Goal: Task Accomplishment & Management: Manage account settings

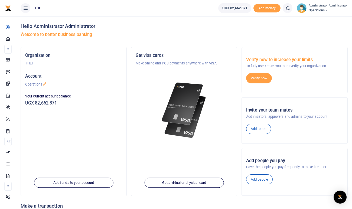
click at [138, 23] on h4 "Hello Administrator Administrator" at bounding box center [184, 26] width 327 height 6
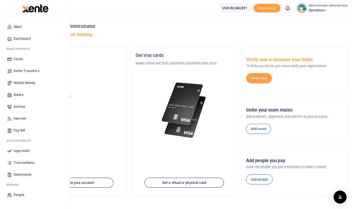
click at [28, 83] on span "Mobile Money" at bounding box center [25, 82] width 22 height 5
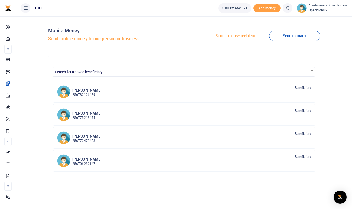
click at [235, 37] on link "Send to a new recipient" at bounding box center [233, 36] width 71 height 10
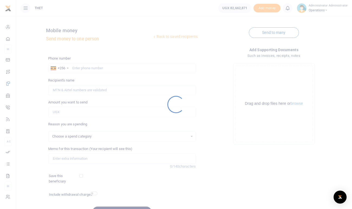
select select
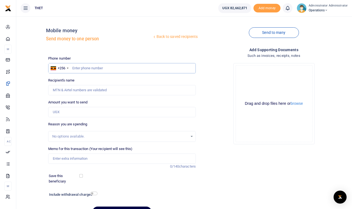
click at [88, 67] on input "text" at bounding box center [122, 68] width 148 height 10
type input "0773634565"
type input "Semei Buwambaza Sekitene"
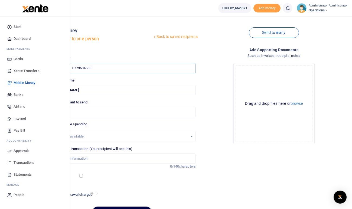
type input "0773634565"
click at [15, 175] on span "Statements" at bounding box center [23, 174] width 18 height 5
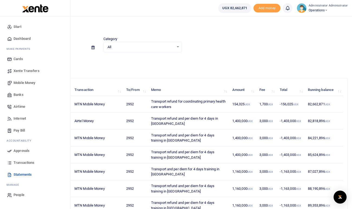
click at [25, 163] on span "Transactions" at bounding box center [24, 162] width 21 height 5
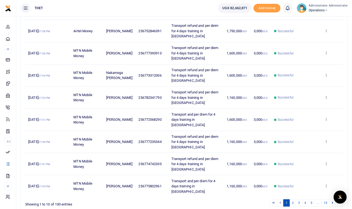
scroll to position [130, 0]
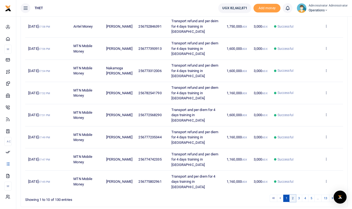
click at [292, 195] on link "2" at bounding box center [293, 198] width 7 height 7
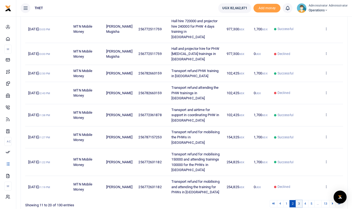
click at [299, 200] on link "3" at bounding box center [299, 203] width 7 height 7
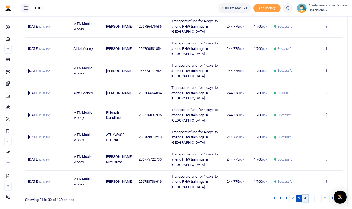
click at [306, 198] on link "4" at bounding box center [305, 198] width 7 height 7
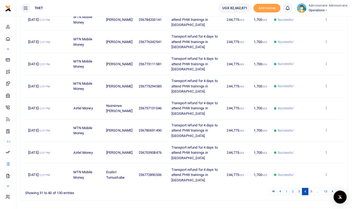
scroll to position [137, 0]
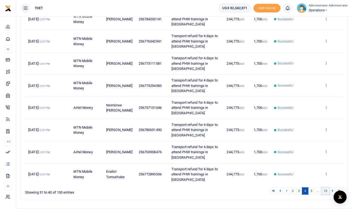
click at [326, 193] on link "13" at bounding box center [326, 191] width 8 height 7
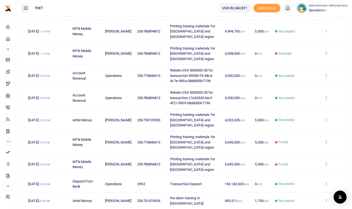
scroll to position [81, 0]
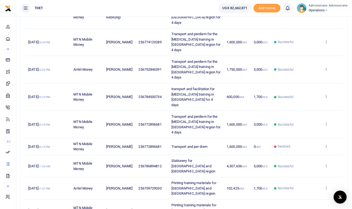
scroll to position [130, 0]
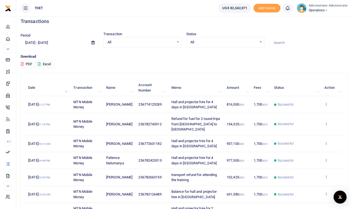
scroll to position [0, 0]
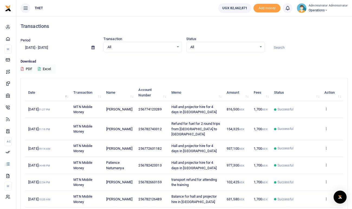
click at [121, 67] on div "Download PDF Excel" at bounding box center [184, 66] width 327 height 15
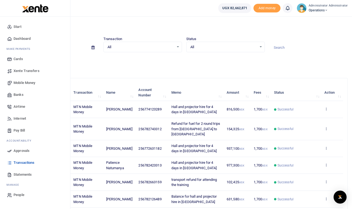
click at [26, 82] on span "Mobile Money" at bounding box center [25, 82] width 22 height 5
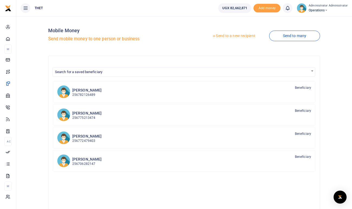
click at [227, 36] on link "Send to a new recipient" at bounding box center [233, 36] width 71 height 10
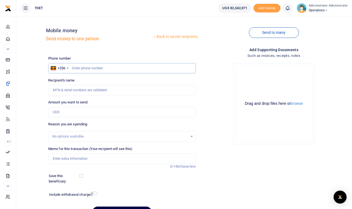
click at [79, 68] on input "text" at bounding box center [122, 68] width 148 height 10
type input "0773634565"
type input "[PERSON_NAME]"
type input "0773634565"
click at [71, 110] on input "Amount you want to send" at bounding box center [122, 112] width 148 height 10
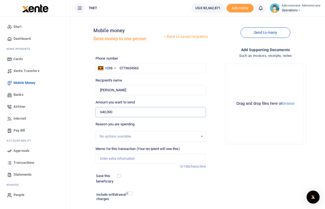
type input "640,000"
click at [140, 125] on div "Reason you are spending No options available." at bounding box center [151, 132] width 111 height 20
click at [114, 156] on input "Memo for this transaction (Your recipient will see this)" at bounding box center [151, 159] width 111 height 10
click at [161, 160] on input "Transport refund and per diem for" at bounding box center [151, 159] width 111 height 10
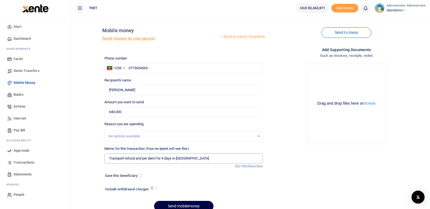
type input "Transport refund and per diem for 4 days in Mbarara City"
click at [185, 205] on div at bounding box center [214, 206] width 95 height 7
click at [188, 205] on div at bounding box center [214, 206] width 95 height 7
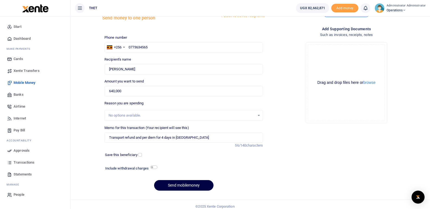
scroll to position [25, 0]
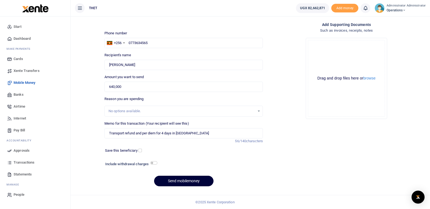
click at [192, 179] on button "Send mobilemoney" at bounding box center [183, 181] width 59 height 11
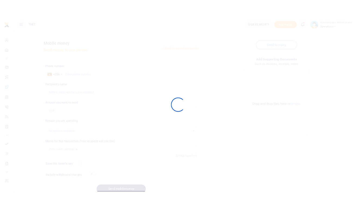
scroll to position [25, 0]
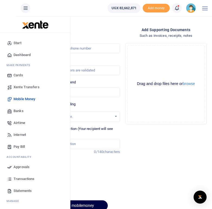
click at [192, 154] on div "Add supporting Documents Such as invoices, receipts, notes Drop your files here…" at bounding box center [166, 121] width 88 height 189
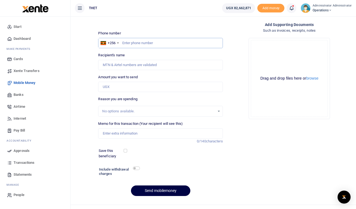
click at [138, 44] on input "text" at bounding box center [160, 43] width 124 height 10
click at [136, 44] on input "text" at bounding box center [160, 43] width 124 height 10
click at [135, 43] on input "070" at bounding box center [160, 43] width 124 height 10
click at [142, 43] on input "07016828" at bounding box center [160, 43] width 124 height 10
type input "0701626828"
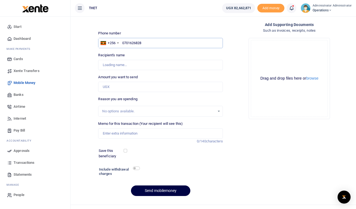
type input "[PERSON_NAME] Twinabaitu"
type input "0701626828"
click at [108, 86] on input "Amount you want to send" at bounding box center [160, 87] width 124 height 10
type input "1,200,000"
click at [235, 105] on div "Drop your files here Drag and drop files here or browse Powered by Uppy" at bounding box center [289, 79] width 124 height 90
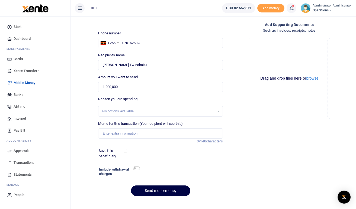
scroll to position [35, 0]
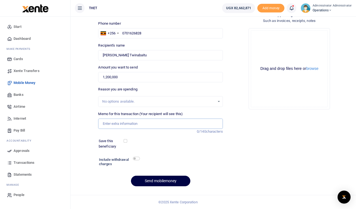
click at [115, 121] on input "Memo for this transaction (Your recipient will see this)" at bounding box center [160, 124] width 124 height 10
click at [182, 124] on input "Venue hire at 800000 and projector hire at 400000 in Mbarara city" at bounding box center [160, 124] width 124 height 10
click at [181, 124] on input "Venue hire at 800000 and projector hire at 400000 for the PHW training in Mbara…" at bounding box center [160, 124] width 124 height 10
click at [212, 124] on input "Venue hire at 800000 and projector hire at 400000 for 4 days for the PHW traini…" at bounding box center [160, 124] width 124 height 10
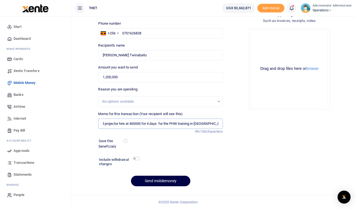
type input "Venue hire at 800000 and projector hire at 400000 for 4 days for the PHW traini…"
click at [138, 159] on input "checkbox" at bounding box center [136, 159] width 7 height 4
checkbox input "true"
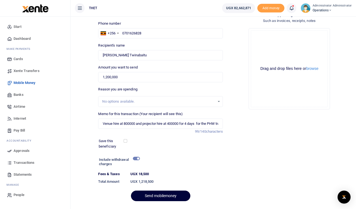
click at [153, 194] on button "Send mobilemoney" at bounding box center [160, 196] width 59 height 11
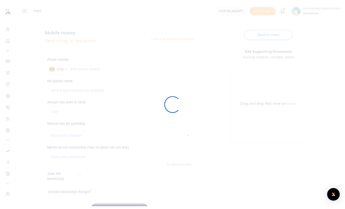
scroll to position [31, 0]
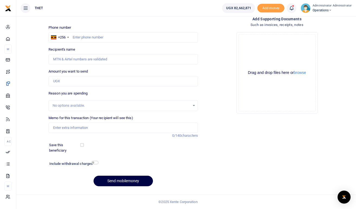
click at [341, 133] on div "Add supporting Documents Such as invoices, receipts, notes Drop your files here…" at bounding box center [277, 103] width 154 height 175
click at [101, 37] on input "text" at bounding box center [123, 37] width 149 height 10
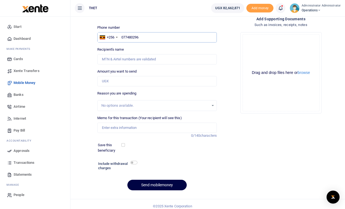
click at [140, 39] on input "077480296" at bounding box center [157, 37] width 120 height 10
type input "0774802961"
type input "[PERSON_NAME]"
click at [322, 130] on div "Add supporting Documents Such as invoices, receipts, notes Drop your files here…" at bounding box center [281, 105] width 124 height 179
click at [154, 37] on input "0774802961" at bounding box center [157, 37] width 120 height 10
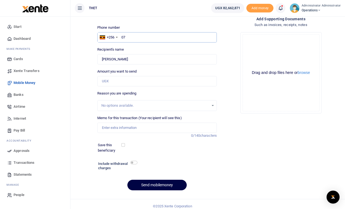
type input "0"
click at [266, 143] on div "Add supporting Documents Such as invoices, receipts, notes Drop your files here…" at bounding box center [281, 105] width 124 height 179
click at [20, 175] on span "Statements" at bounding box center [23, 174] width 18 height 5
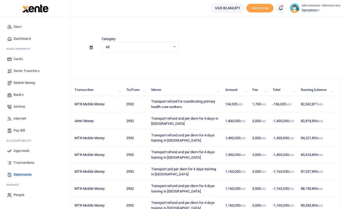
click at [17, 162] on span "Transactions" at bounding box center [24, 162] width 21 height 5
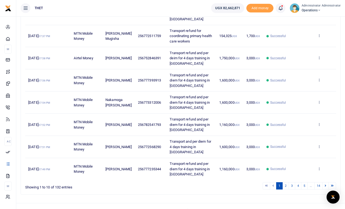
scroll to position [151, 0]
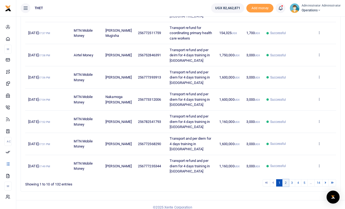
click at [285, 179] on link "2" at bounding box center [285, 182] width 7 height 7
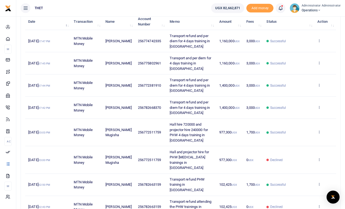
scroll to position [66, 0]
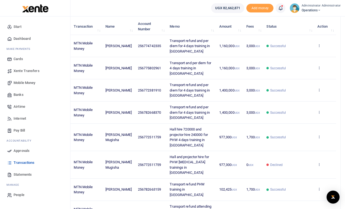
click at [24, 83] on span "Mobile Money" at bounding box center [25, 82] width 22 height 5
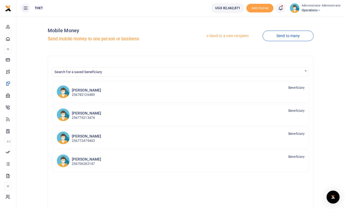
click at [225, 35] on link "Send to a new recipient" at bounding box center [227, 36] width 71 height 10
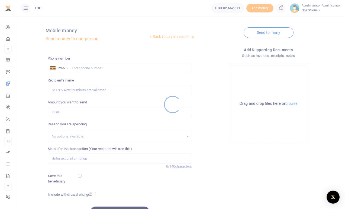
click at [100, 68] on div at bounding box center [172, 104] width 345 height 209
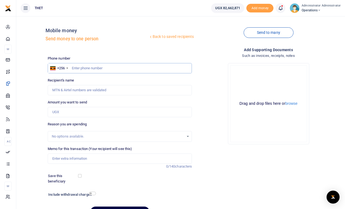
click at [100, 68] on input "text" at bounding box center [120, 68] width 144 height 10
type input "0775802961"
type input "Mathew Oyoku"
type input "0775802961"
click at [65, 112] on input "Amount you want to send" at bounding box center [120, 112] width 144 height 10
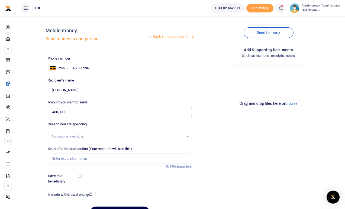
type input "400,000"
click at [213, 138] on div "Drop your files here Drag and drop files here or browse Powered by Uppy" at bounding box center [268, 104] width 144 height 90
click at [97, 159] on input "Memo for this transaction (Your recipient will see this)" at bounding box center [120, 159] width 144 height 10
type input "Refund for projector hire for 4 days in Nebbi District"
click at [131, 174] on div "Save this beneficiary" at bounding box center [116, 178] width 141 height 11
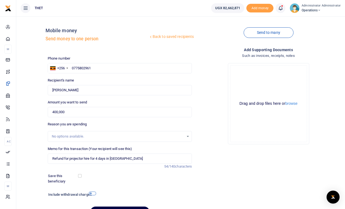
click at [92, 193] on input "checkbox" at bounding box center [92, 194] width 7 height 4
checkbox input "true"
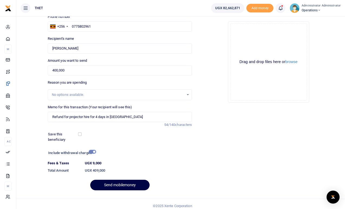
scroll to position [46, 0]
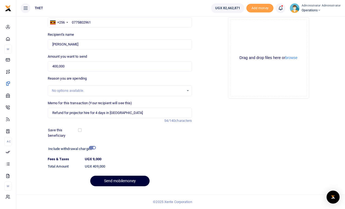
click at [119, 183] on button "Send mobilemoney" at bounding box center [119, 181] width 59 height 11
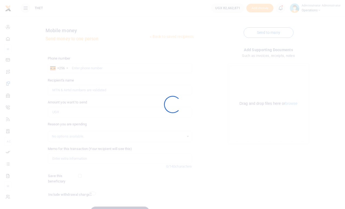
scroll to position [31, 0]
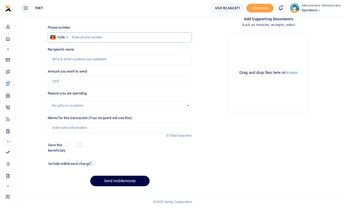
click at [88, 36] on input "text" at bounding box center [120, 37] width 144 height 10
type input "0701626828"
type input "[PERSON_NAME] Twinabaitu"
type input "0701626828"
click at [62, 81] on input "Amount you want to send" at bounding box center [120, 81] width 144 height 10
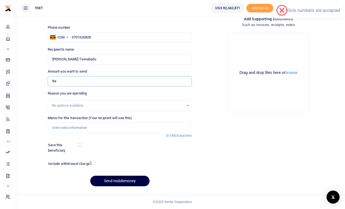
type input "R"
type input "0"
type input "150,000"
click at [74, 128] on input "Memo for this transaction (Your recipient will see this)" at bounding box center [120, 128] width 144 height 10
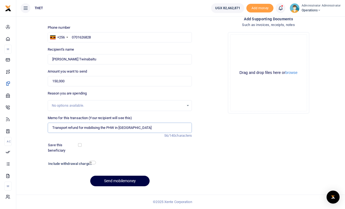
type input "Transport refund for mobilising the PHW in Mbarara city"
click at [95, 162] on input "checkbox" at bounding box center [92, 163] width 7 height 4
checkbox input "true"
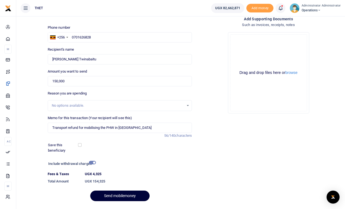
click at [111, 195] on button "Send mobilemoney" at bounding box center [119, 196] width 59 height 11
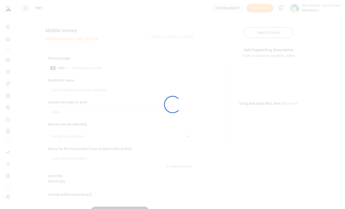
scroll to position [31, 0]
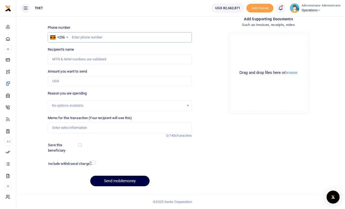
click at [86, 37] on input "text" at bounding box center [120, 37] width 144 height 10
click at [280, 8] on icon at bounding box center [280, 8] width 5 height 6
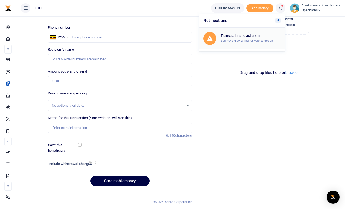
click at [237, 43] on small "You have 4 awaiting for your to act on" at bounding box center [247, 41] width 52 height 4
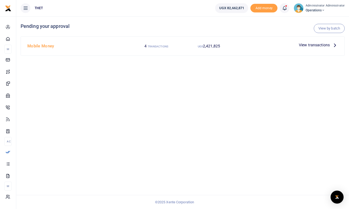
click at [334, 46] on icon at bounding box center [335, 45] width 6 height 6
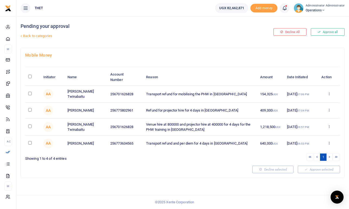
click at [140, 178] on div "Mobile Money Initiator Name Account Number Reason Amount Date Initiated Action …" at bounding box center [183, 113] width 324 height 130
click at [29, 93] on input "checkbox" at bounding box center [30, 94] width 4 height 4
checkbox input "true"
click at [29, 111] on input "checkbox" at bounding box center [30, 110] width 4 height 4
checkbox input "true"
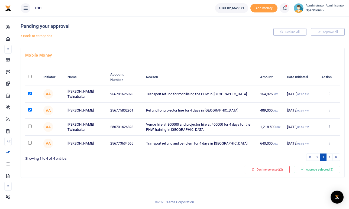
click at [29, 128] on input "checkbox" at bounding box center [30, 127] width 4 height 4
checkbox input "true"
click at [29, 145] on input "checkbox" at bounding box center [30, 143] width 4 height 4
checkbox input "true"
click at [305, 173] on button "Approve selected (4)" at bounding box center [317, 170] width 46 height 8
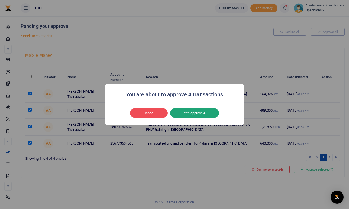
click at [196, 112] on button "Yes approve 4" at bounding box center [194, 113] width 49 height 10
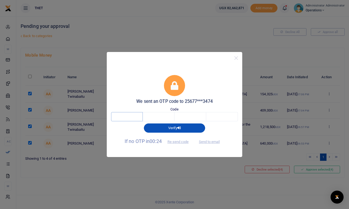
click at [134, 118] on input "text" at bounding box center [127, 116] width 32 height 9
type input "5"
type input "8"
type input "9"
type input "0"
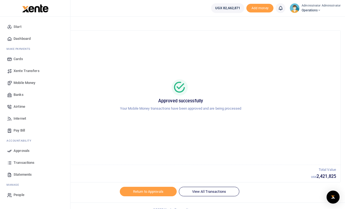
click at [25, 83] on span "Mobile Money" at bounding box center [25, 82] width 22 height 5
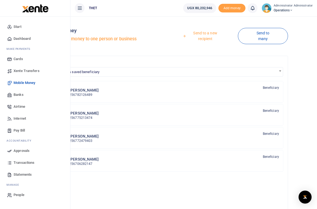
click at [214, 26] on div "Send to a new recipient Send to many" at bounding box center [229, 36] width 124 height 31
click at [210, 34] on link "Send to a new recipient" at bounding box center [203, 35] width 69 height 15
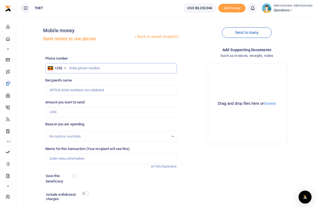
click at [80, 68] on input "text" at bounding box center [110, 68] width 131 height 10
click at [81, 67] on input "text" at bounding box center [110, 68] width 131 height 10
type input "0704168573"
type input "[PERSON_NAME]"
type input "0704168573"
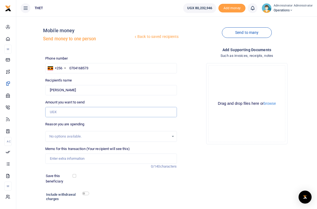
click at [57, 112] on input "Amount you want to send" at bounding box center [110, 112] width 131 height 10
click at [56, 114] on input "Amount you want to send" at bounding box center [110, 112] width 131 height 10
click at [61, 111] on input "Amount you want to send" at bounding box center [110, 112] width 131 height 10
type input "654,500"
click at [196, 131] on div "Drop your files here Drag and drop files here or browse Powered by Uppy" at bounding box center [246, 104] width 131 height 90
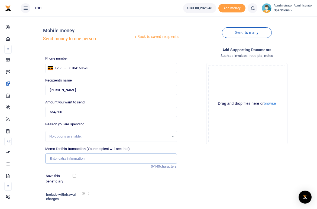
click at [71, 157] on input "Memo for this transaction (Your recipient will see this)" at bounding box center [110, 159] width 131 height 10
type input "A"
click at [93, 160] on input "Refund for accommodation and meals" at bounding box center [110, 159] width 131 height 10
click at [122, 160] on input "Refund for accommodation and meals" at bounding box center [110, 159] width 131 height 10
type input "Refund for accommodation and meals in Kazo and Mbarara district"
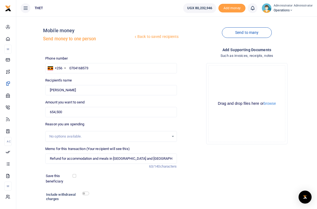
click at [107, 190] on div "Phone number +256 Uganda +256 0704168573 Phone is required. Recipient's name Fo…" at bounding box center [111, 141] width 136 height 170
click at [86, 192] on input "checkbox" at bounding box center [85, 194] width 7 height 4
checkbox input "true"
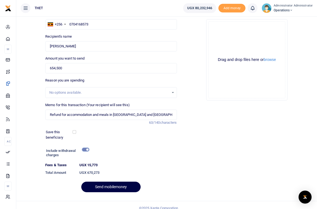
scroll to position [50, 0]
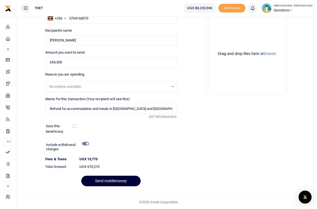
click at [104, 182] on button "Send mobilemoney" at bounding box center [110, 181] width 59 height 11
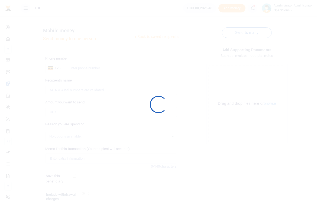
scroll to position [35, 0]
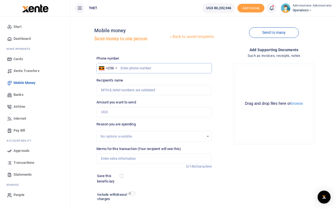
click at [128, 69] on input "text" at bounding box center [153, 68] width 115 height 10
type input "0755775024"
type input "[PERSON_NAME]"
type input "0755775024"
click at [107, 112] on input "Amount you want to send" at bounding box center [153, 112] width 115 height 10
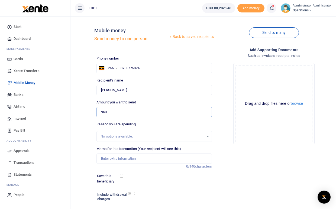
type input "960,000"
click at [110, 157] on input "Memo for this transaction (Your recipient will see this)" at bounding box center [153, 159] width 115 height 10
click at [138, 159] on input "hall and projector hire 4days" at bounding box center [153, 159] width 115 height 10
click at [151, 158] on input "hall and projector hire 4 days" at bounding box center [153, 159] width 115 height 10
click at [136, 159] on input "hall and projector hire 4 days" at bounding box center [153, 159] width 115 height 10
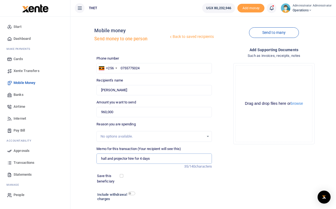
click at [153, 159] on input "hall and projector hire for 4 days" at bounding box center [153, 159] width 115 height 10
click at [178, 159] on input "hall and projector hire for 4 days in [GEOGRAPHIC_DATA] disrict" at bounding box center [153, 159] width 115 height 10
type input "hall and projector hire for 4 days in [GEOGRAPHIC_DATA]"
click at [173, 182] on div "Save this beneficiary" at bounding box center [151, 178] width 112 height 11
click at [133, 193] on input "checkbox" at bounding box center [131, 194] width 7 height 4
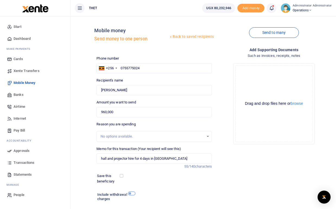
checkbox input "true"
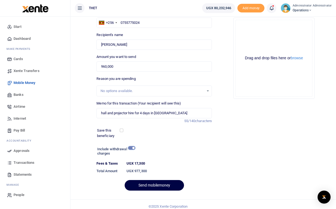
scroll to position [50, 0]
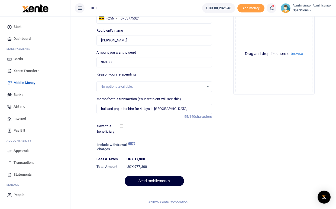
click at [164, 181] on button "Send mobilemoney" at bounding box center [154, 181] width 59 height 11
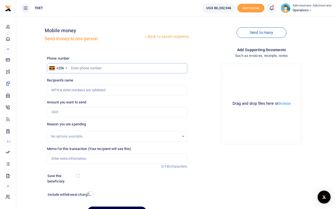
click at [81, 67] on input "text" at bounding box center [117, 68] width 140 height 10
click at [217, 169] on div "Add supporting Documents Such as invoices, receipts, notes Drop your files here…" at bounding box center [261, 134] width 145 height 175
click at [80, 72] on input "text" at bounding box center [117, 68] width 140 height 10
type input "0"
click at [274, 8] on icon at bounding box center [271, 8] width 5 height 6
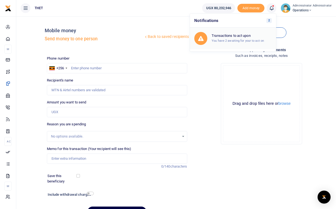
click at [231, 40] on small "You have 2 awaiting for your to act on" at bounding box center [238, 41] width 52 height 4
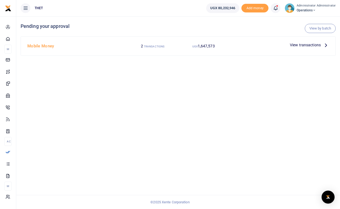
click at [327, 47] on icon at bounding box center [326, 45] width 6 height 6
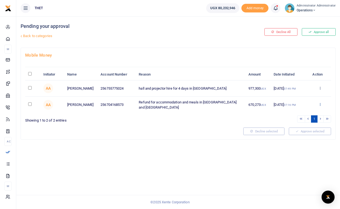
click at [320, 104] on icon at bounding box center [320, 104] width 4 height 4
click at [298, 141] on link "Details" at bounding box center [300, 139] width 43 height 8
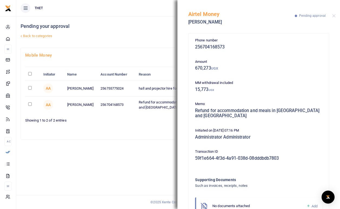
click at [131, 163] on div "Pending your approval Back to categories Decline All Approve all Mobile Money I…" at bounding box center [178, 112] width 324 height 193
click at [335, 17] on button "Close" at bounding box center [334, 16] width 4 height 4
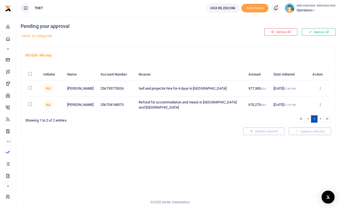
click at [247, 166] on div "Pending your approval Back to categories Decline All Approve all Mobile Money I…" at bounding box center [178, 112] width 324 height 193
click at [29, 87] on input "checkbox" at bounding box center [30, 88] width 4 height 4
checkbox input "true"
click at [30, 105] on input "checkbox" at bounding box center [30, 104] width 4 height 4
checkbox input "true"
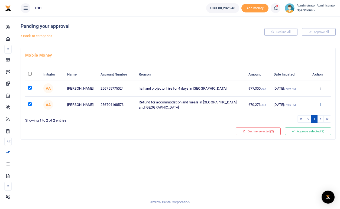
click at [320, 106] on icon at bounding box center [320, 104] width 4 height 4
click at [224, 173] on div "Pending your approval Back to categories Decline All Approve all Mobile Money I…" at bounding box center [178, 112] width 324 height 193
click at [304, 132] on button "Approve selected (2)" at bounding box center [308, 132] width 46 height 8
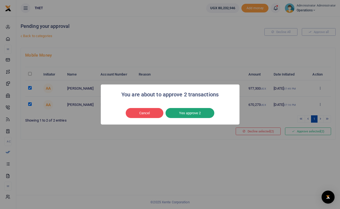
click at [191, 114] on button "Yes approve 2" at bounding box center [190, 113] width 49 height 10
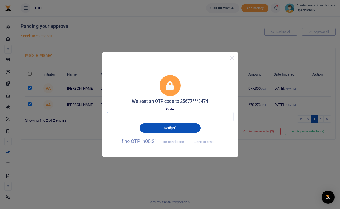
click at [120, 117] on input "text" at bounding box center [123, 116] width 32 height 9
type input "8"
type input "9"
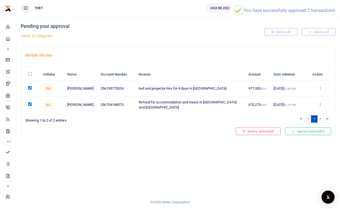
click at [124, 160] on div "Pending your approval Back to categories Decline All Approve all Mobile Money I…" at bounding box center [178, 112] width 324 height 193
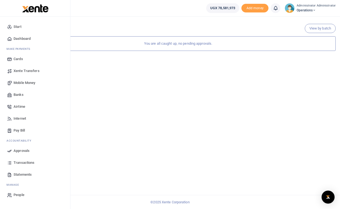
click at [24, 163] on span "Transactions" at bounding box center [24, 162] width 21 height 5
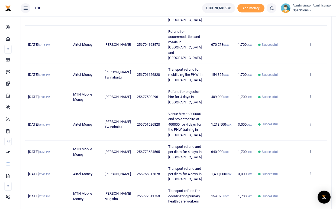
scroll to position [98, 0]
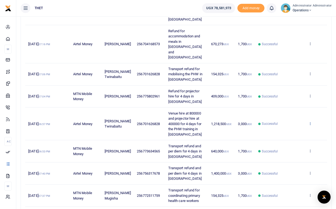
click at [309, 122] on icon at bounding box center [310, 124] width 4 height 4
click at [288, 121] on link "View details" at bounding box center [290, 122] width 43 height 8
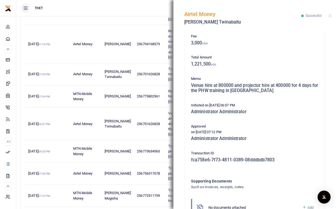
scroll to position [105, 0]
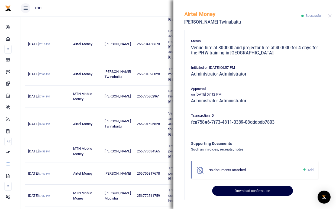
click at [266, 192] on button "Download confirmation" at bounding box center [252, 191] width 80 height 10
